Goal: Transaction & Acquisition: Purchase product/service

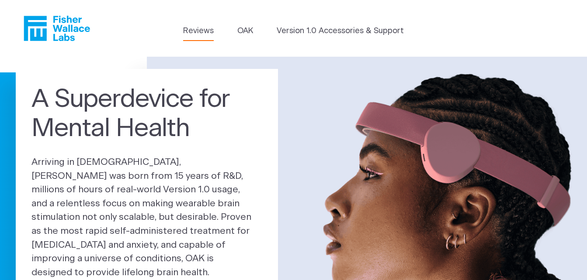
click at [207, 32] on link "Reviews" at bounding box center [198, 31] width 31 height 12
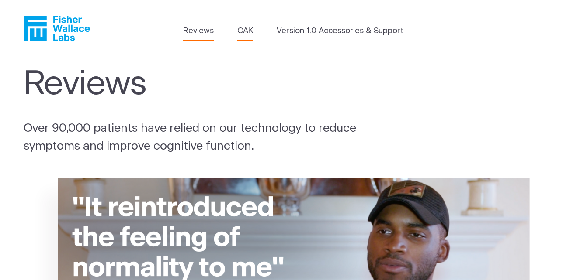
click at [242, 29] on link "OAK" at bounding box center [245, 31] width 16 height 12
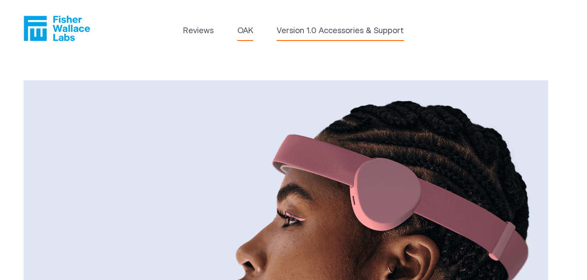
click at [319, 32] on link "Version 1.0 Accessories & Support" at bounding box center [340, 31] width 127 height 12
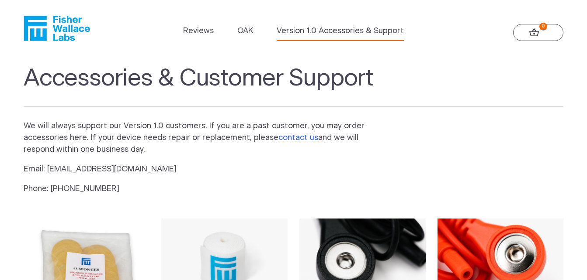
click at [530, 38] on link "0" at bounding box center [538, 32] width 50 height 17
